Goal: Check status: Check status

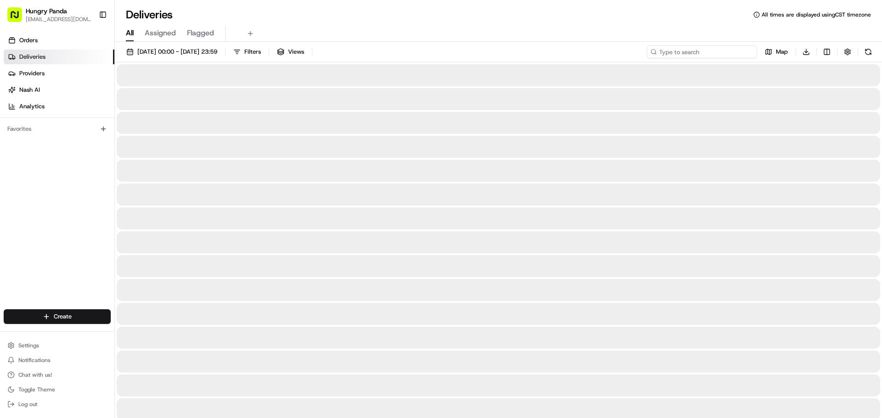
click at [697, 51] on input at bounding box center [702, 51] width 110 height 13
paste input "4391551355559727611954"
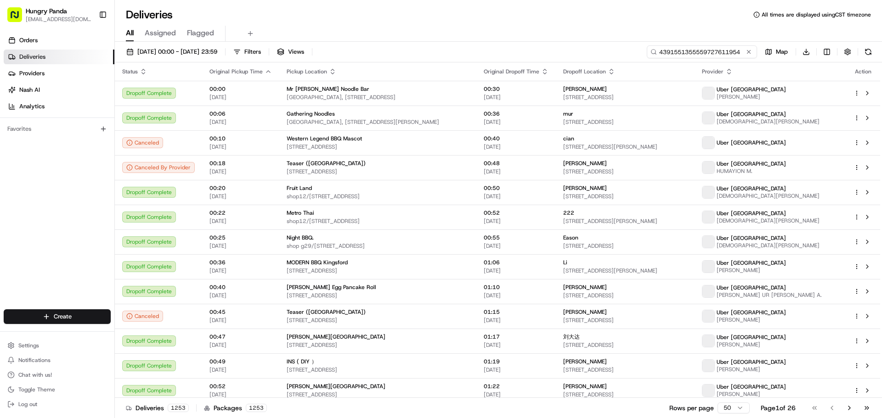
type input "4391551355559727611954"
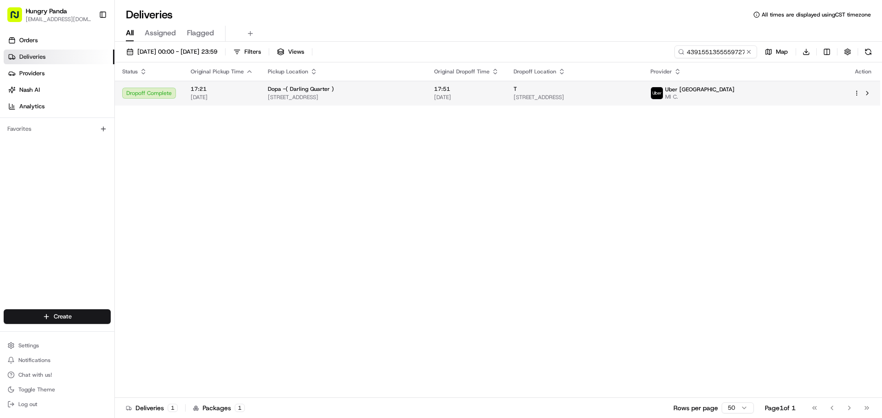
click at [577, 98] on span "[STREET_ADDRESS]" at bounding box center [575, 97] width 122 height 7
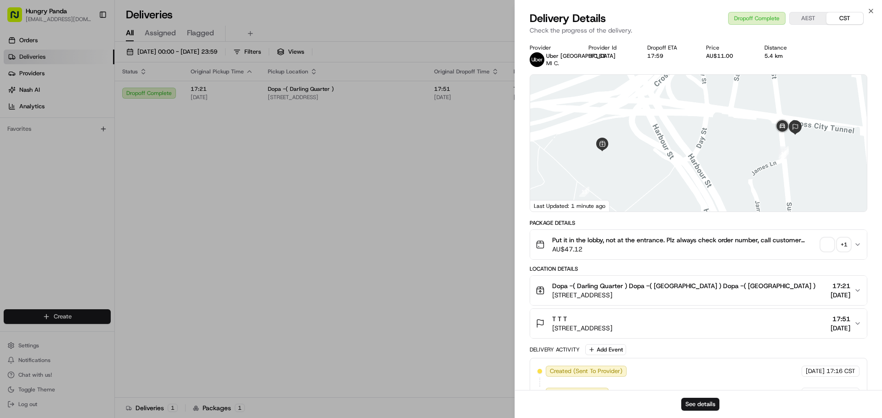
click at [828, 244] on span "button" at bounding box center [827, 244] width 13 height 13
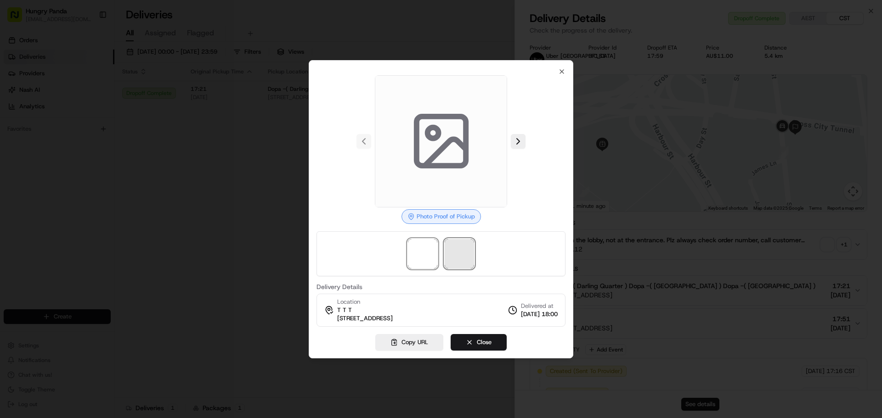
click at [458, 253] on span at bounding box center [459, 253] width 29 height 29
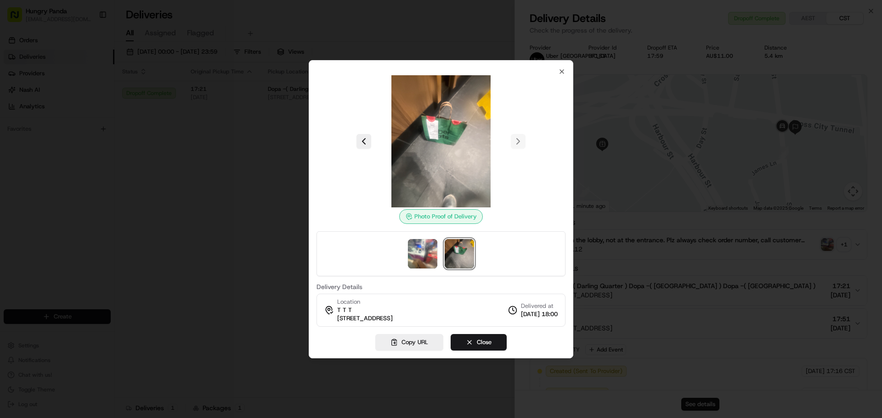
click at [463, 244] on img at bounding box center [459, 253] width 29 height 29
click at [264, 121] on div at bounding box center [441, 209] width 882 height 418
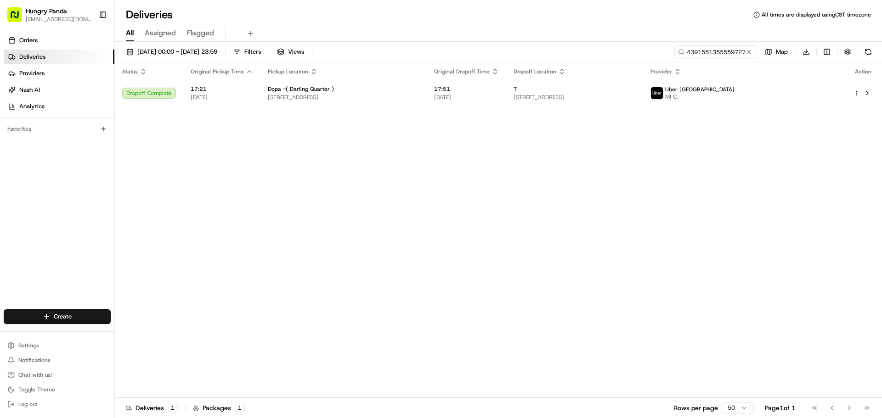
drag, startPoint x: 282, startPoint y: 153, endPoint x: 288, endPoint y: 154, distance: 6.0
click at [748, 53] on button at bounding box center [748, 51] width 9 height 9
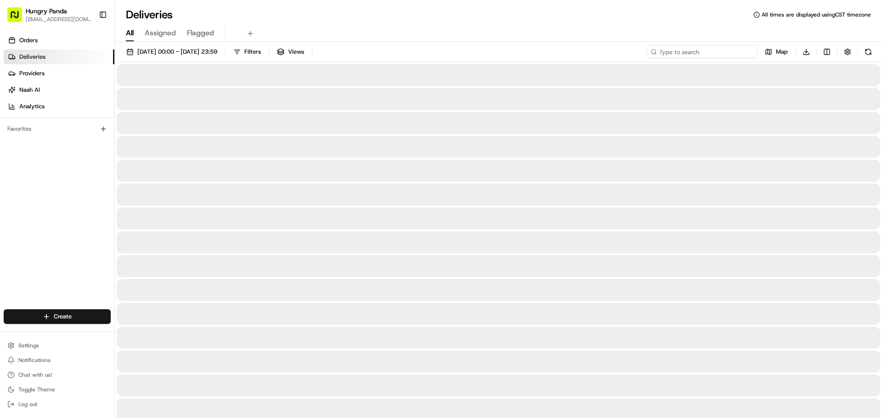
click at [732, 54] on input at bounding box center [702, 51] width 110 height 13
paste input "1492598925457713491026"
type input "1492598925457713491026"
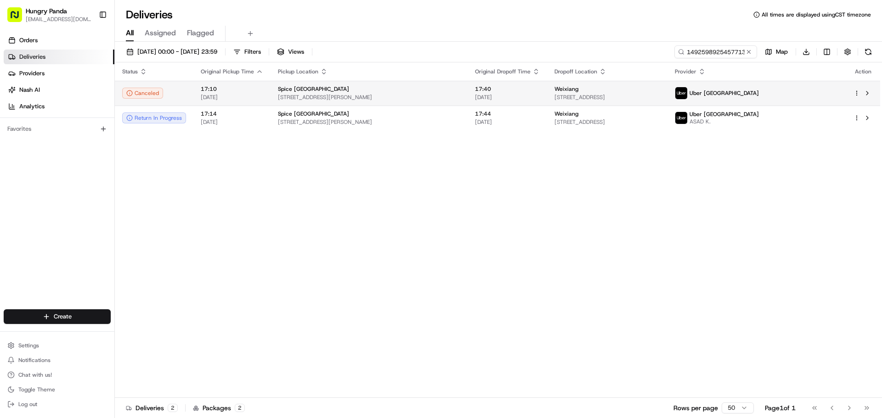
click at [660, 94] on span "[STREET_ADDRESS]" at bounding box center [607, 97] width 106 height 7
click at [667, 85] on td "Weixiang [STREET_ADDRESS]" at bounding box center [607, 93] width 120 height 25
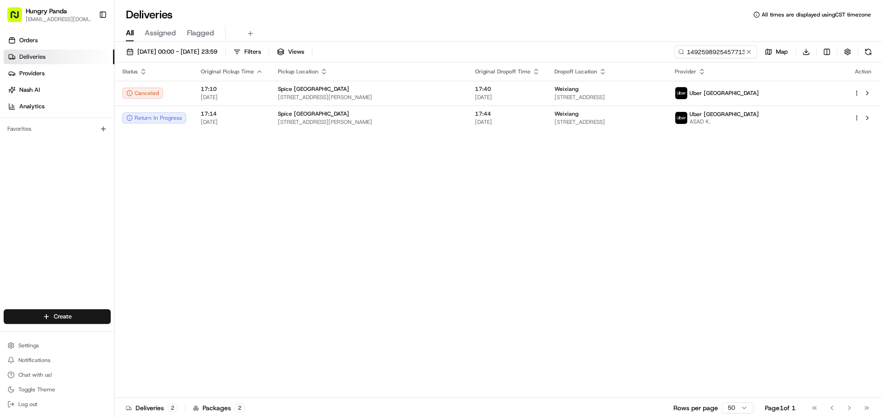
drag, startPoint x: 368, startPoint y: 248, endPoint x: 599, endPoint y: 157, distance: 247.9
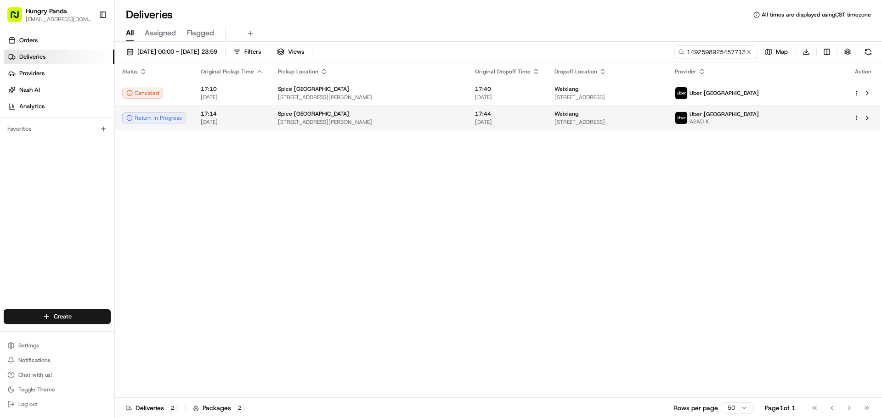
click at [660, 122] on span "[STREET_ADDRESS]" at bounding box center [607, 122] width 106 height 7
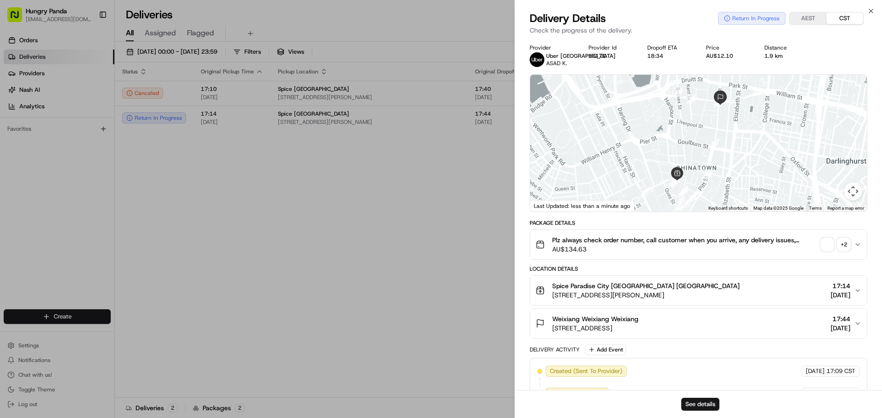
click at [825, 246] on span "button" at bounding box center [827, 244] width 13 height 13
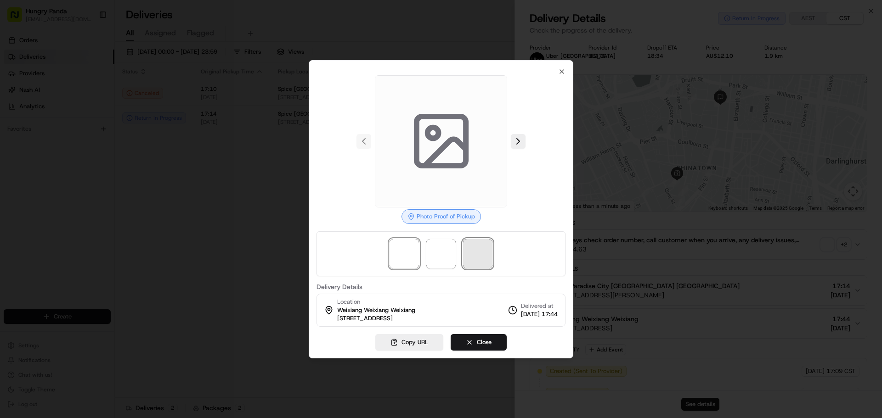
click at [484, 252] on span at bounding box center [477, 253] width 29 height 29
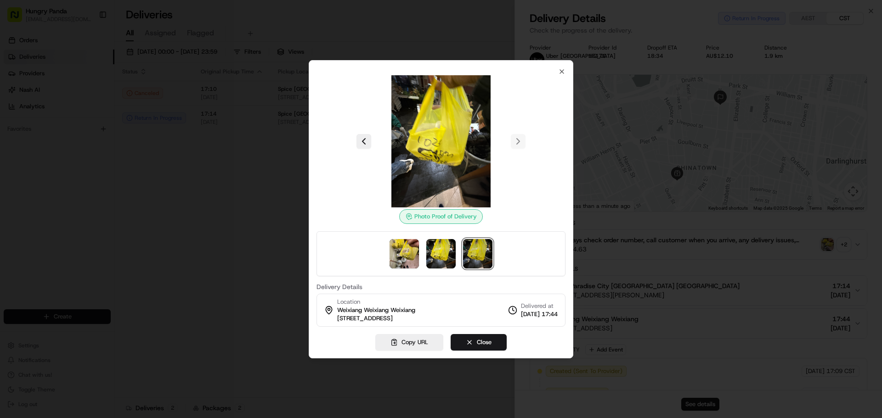
click at [254, 276] on div at bounding box center [441, 209] width 882 height 418
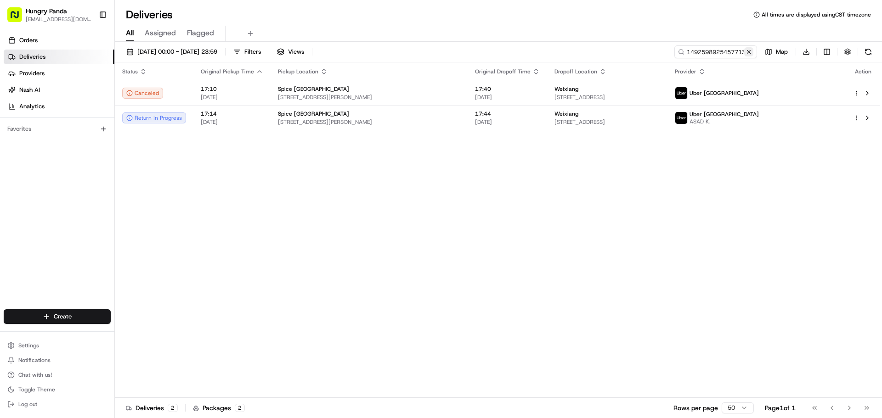
click at [746, 51] on button at bounding box center [748, 51] width 9 height 9
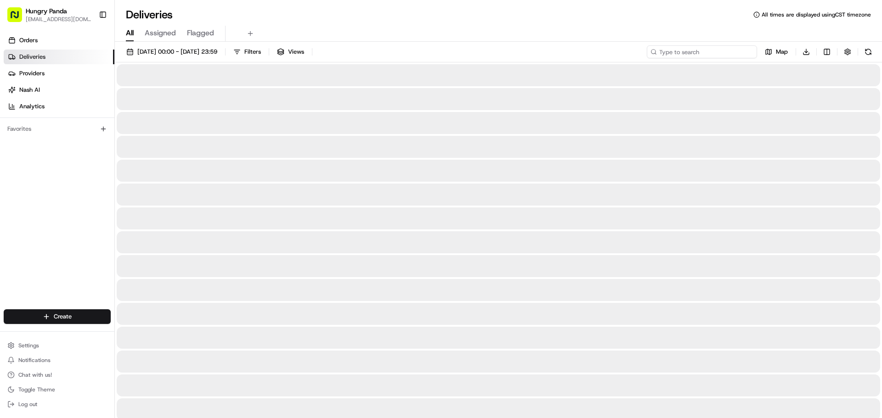
click at [740, 51] on input at bounding box center [702, 51] width 110 height 13
paste input "908953973545375431614"
type input "908953973545375431614"
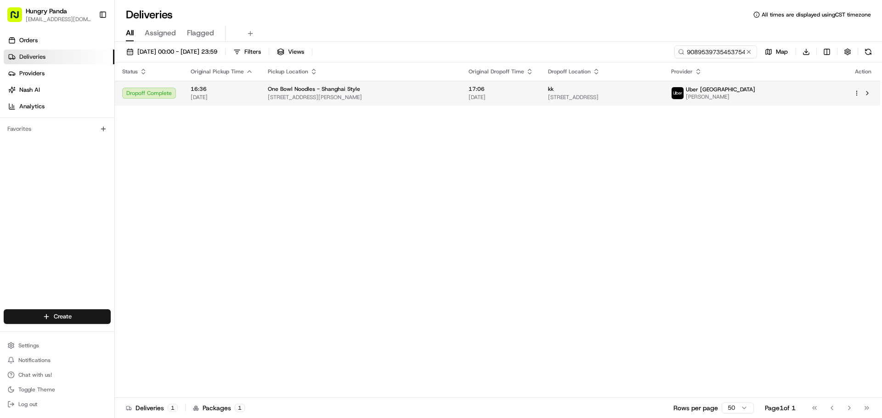
click at [656, 89] on div "kk" at bounding box center [602, 88] width 108 height 7
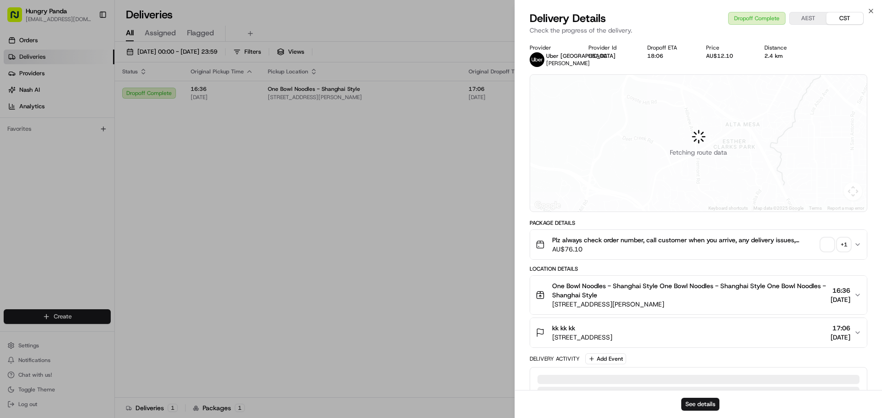
drag, startPoint x: 827, startPoint y: 251, endPoint x: 826, endPoint y: 258, distance: 6.5
click at [827, 251] on div "Plz always check order number, call customer when you arrive, any delivery issu…" at bounding box center [695, 245] width 318 height 18
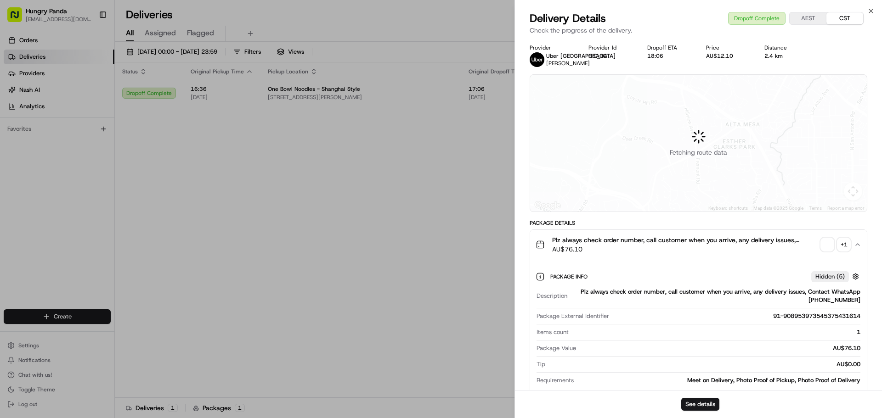
click at [826, 248] on span "button" at bounding box center [827, 244] width 13 height 13
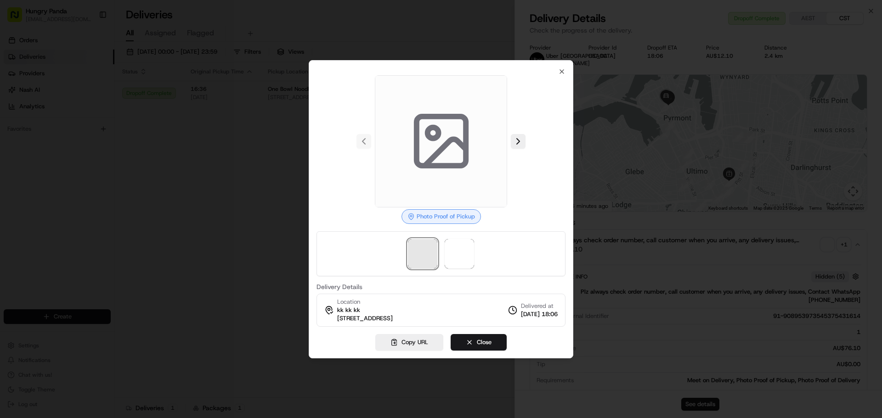
click at [429, 253] on span at bounding box center [422, 253] width 29 height 29
click at [458, 248] on span at bounding box center [459, 253] width 29 height 29
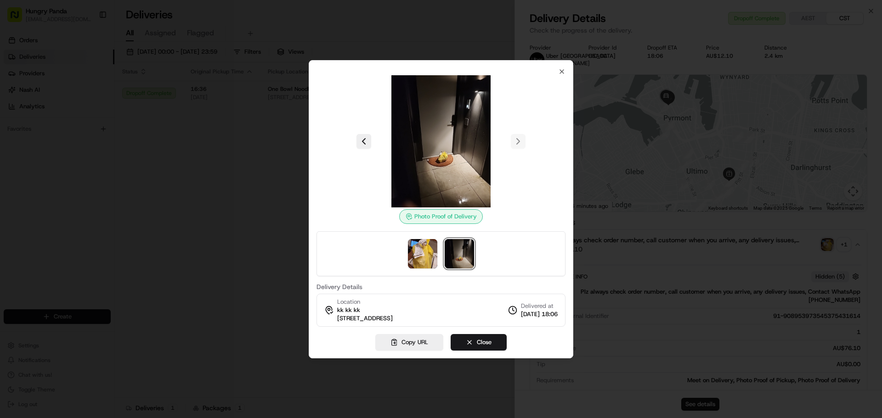
click at [100, 153] on div at bounding box center [441, 209] width 882 height 418
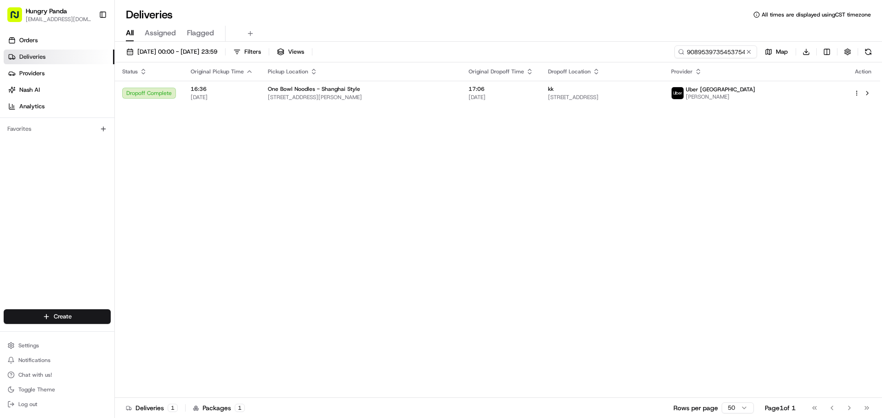
click at [350, 179] on div "Status Original Pickup Time Pickup Location Original Dropoff Time Dropoff Locat…" at bounding box center [497, 230] width 765 height 336
click at [744, 56] on input "908953973545375431614" at bounding box center [702, 51] width 110 height 13
click at [748, 52] on button at bounding box center [748, 51] width 9 height 9
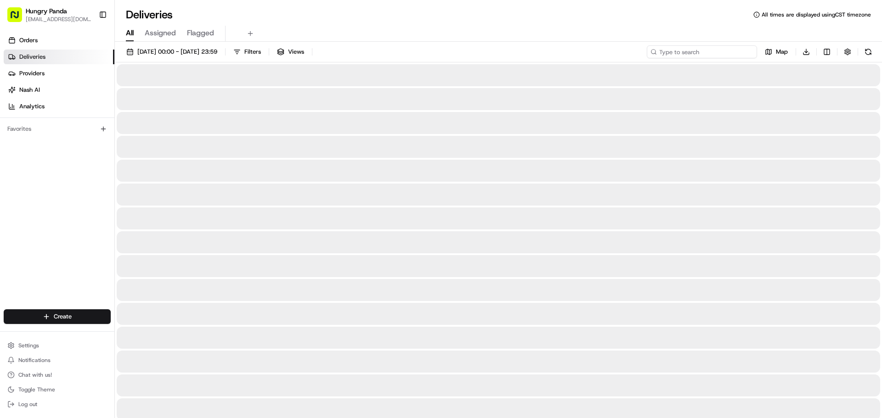
click at [737, 52] on input at bounding box center [702, 51] width 110 height 13
paste input "2797532835656750151842"
type input "2797532835656750151842"
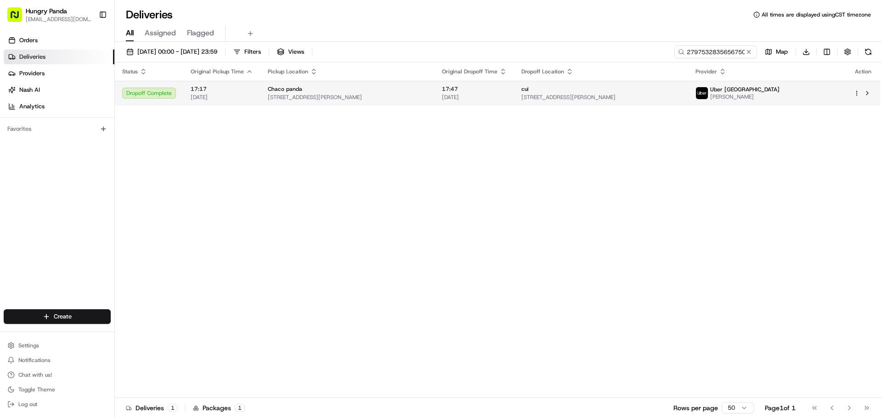
click at [681, 98] on span "[STREET_ADDRESS][PERSON_NAME]" at bounding box center [600, 97] width 159 height 7
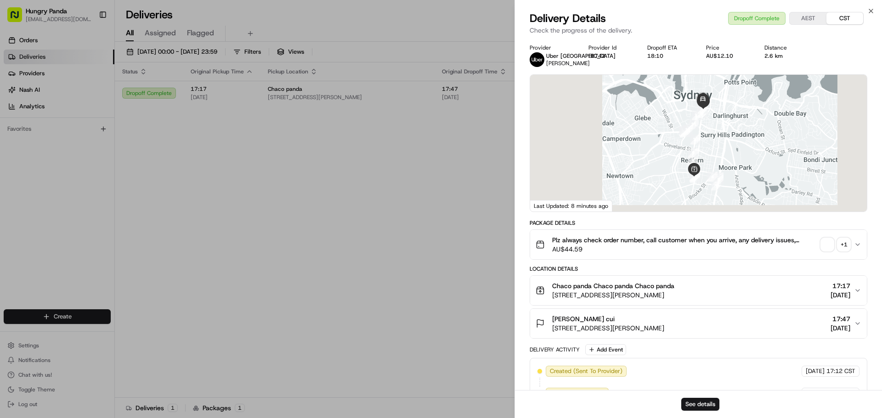
click at [830, 251] on span "button" at bounding box center [827, 244] width 13 height 13
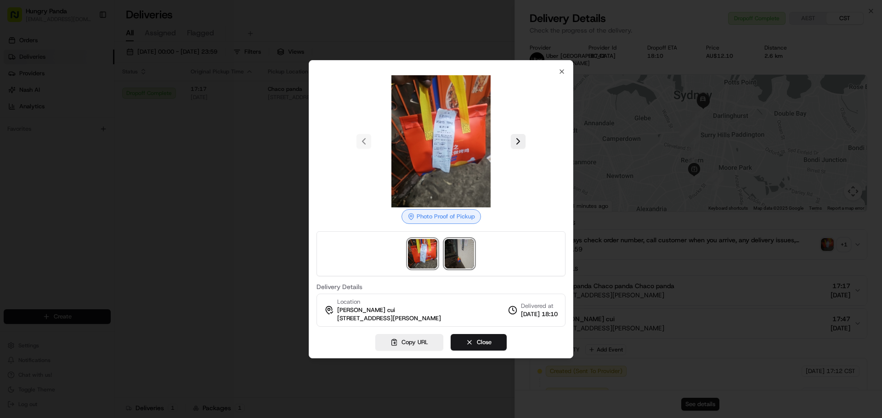
click at [465, 257] on img at bounding box center [459, 253] width 29 height 29
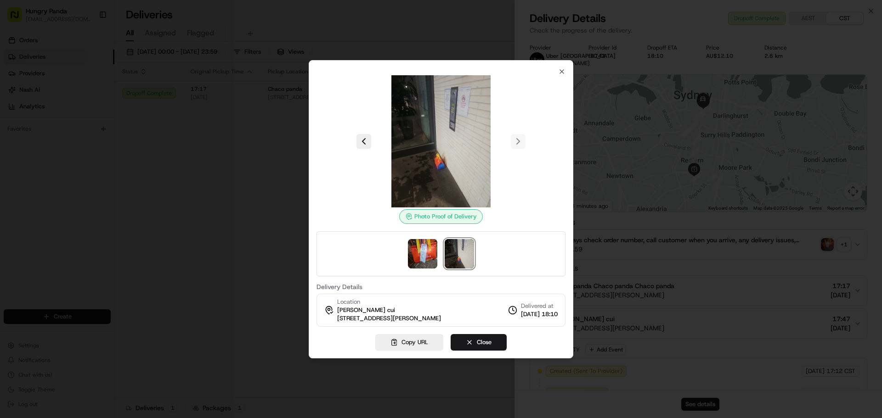
click at [243, 172] on div at bounding box center [441, 209] width 882 height 418
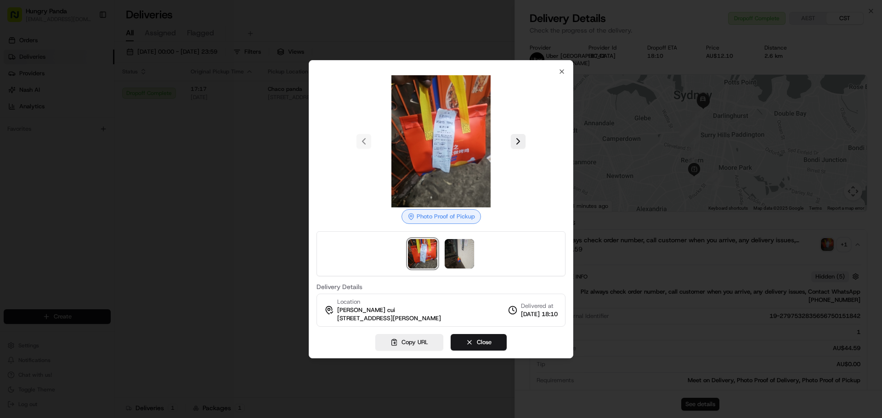
drag, startPoint x: 250, startPoint y: 175, endPoint x: 450, endPoint y: 129, distance: 205.1
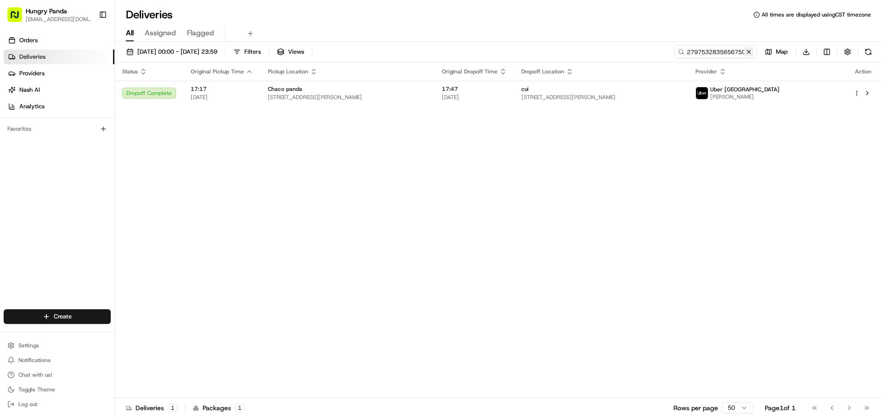
click at [748, 51] on button at bounding box center [748, 51] width 9 height 9
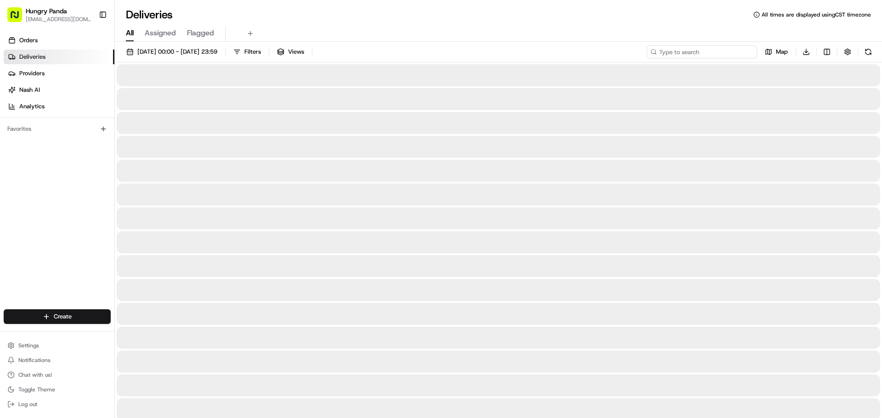
click at [735, 51] on input at bounding box center [702, 51] width 110 height 13
paste input "369650144535075822197"
type input "369650144535075822197"
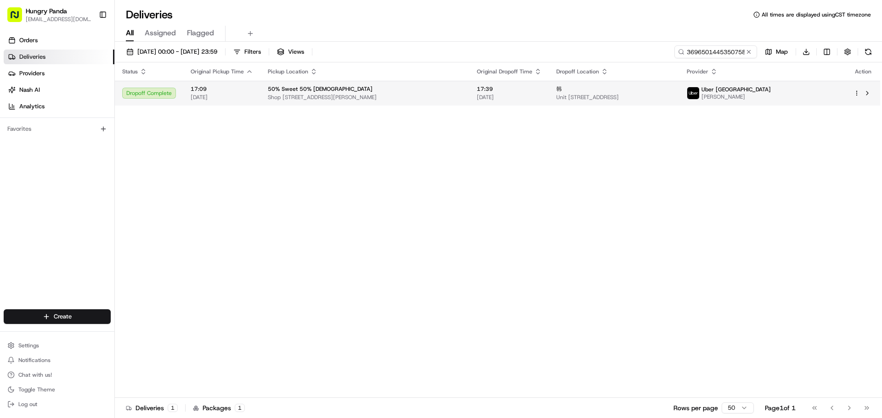
click at [672, 95] on span "Unit [STREET_ADDRESS]" at bounding box center [614, 97] width 116 height 7
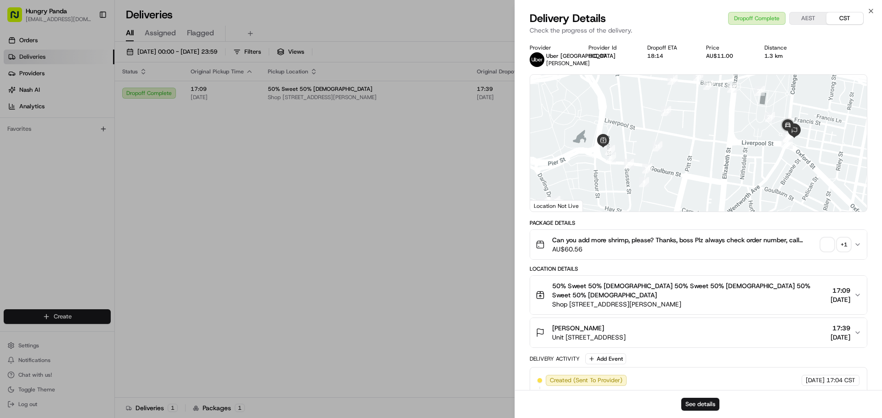
click at [828, 249] on span "button" at bounding box center [827, 244] width 13 height 13
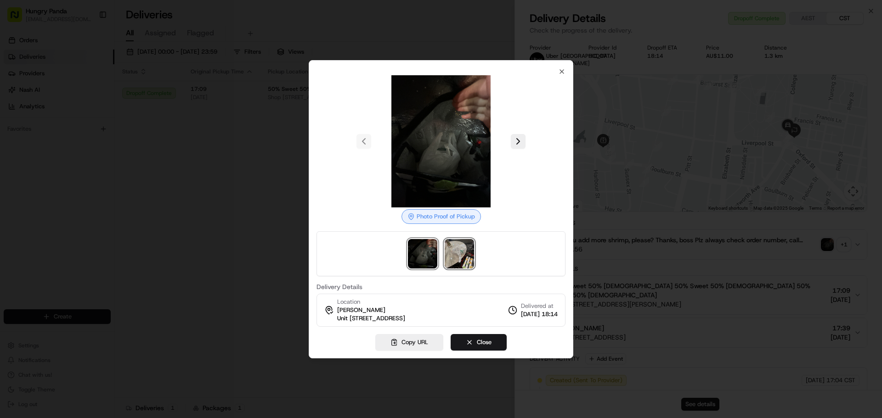
click at [458, 254] on img at bounding box center [459, 253] width 29 height 29
